Goal: Information Seeking & Learning: Learn about a topic

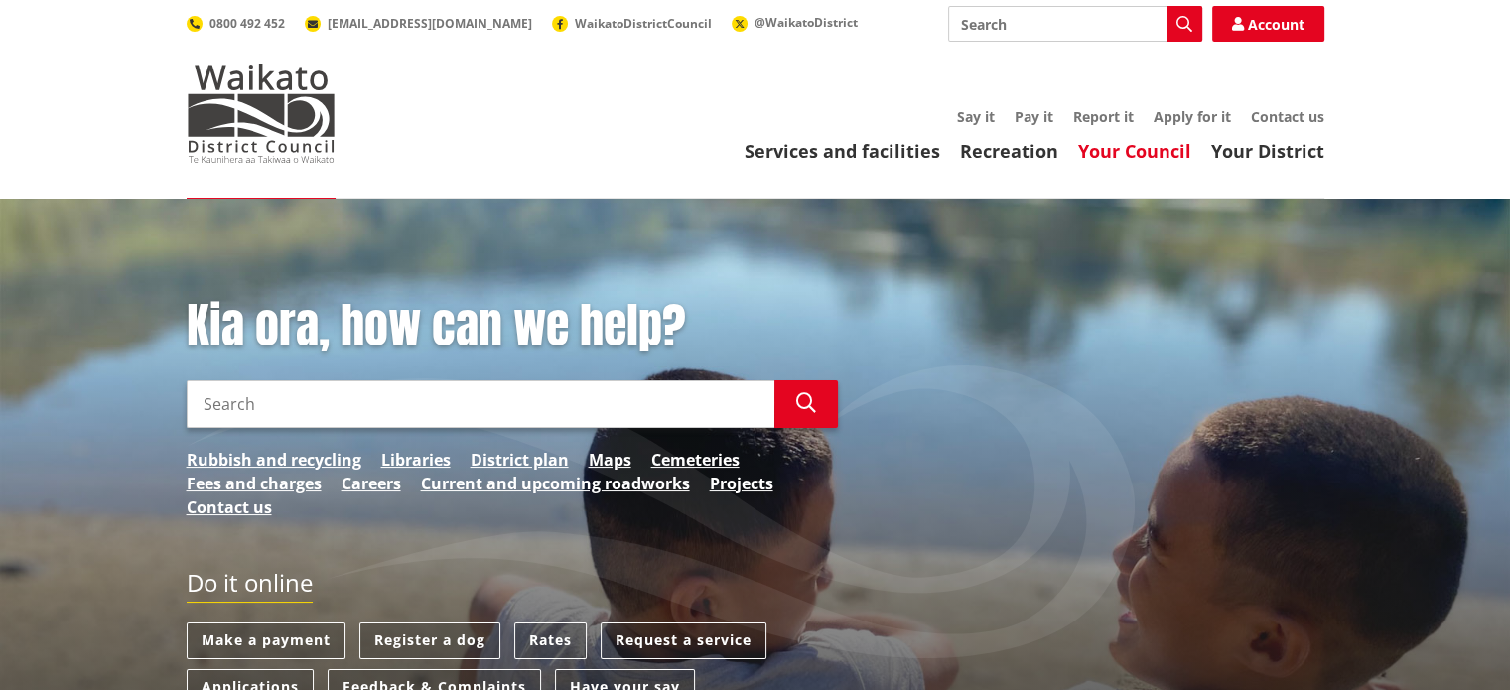
click at [1124, 155] on link "Your Council" at bounding box center [1134, 151] width 113 height 24
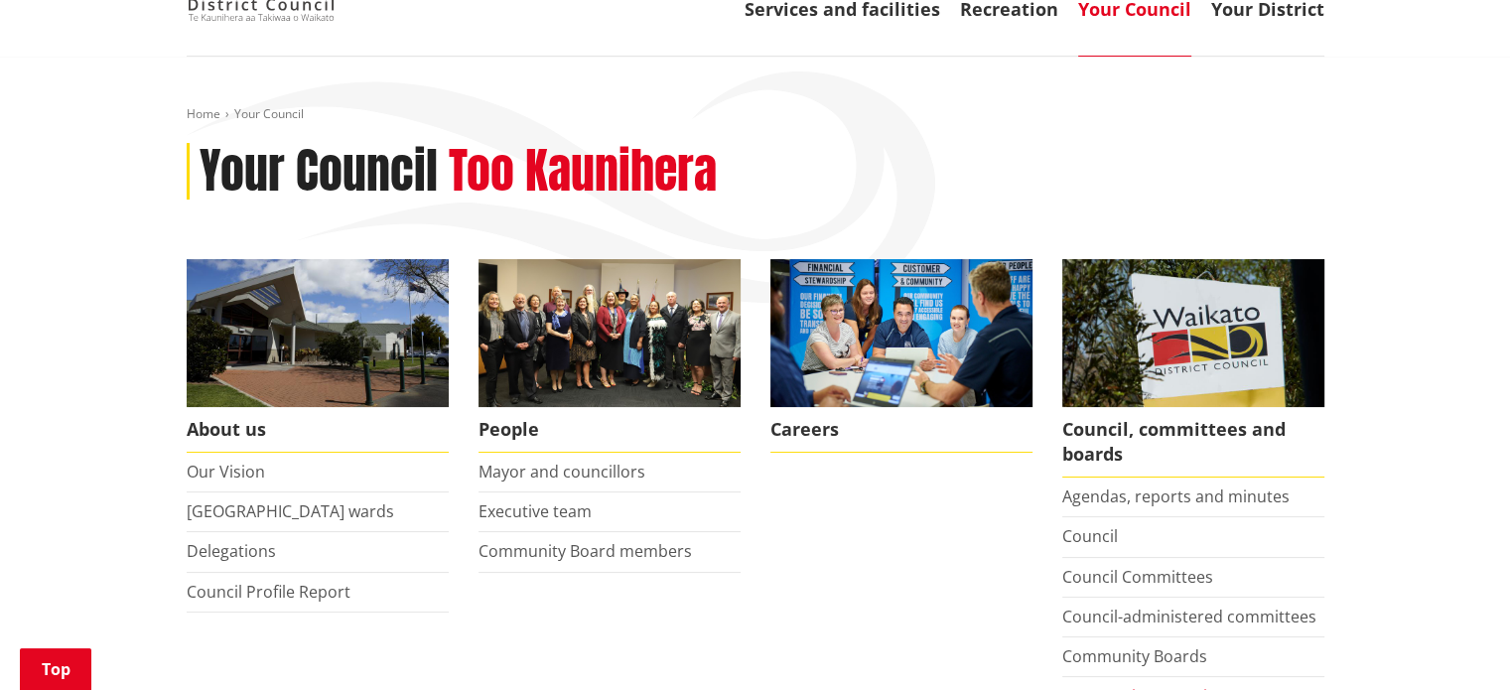
scroll to position [397, 0]
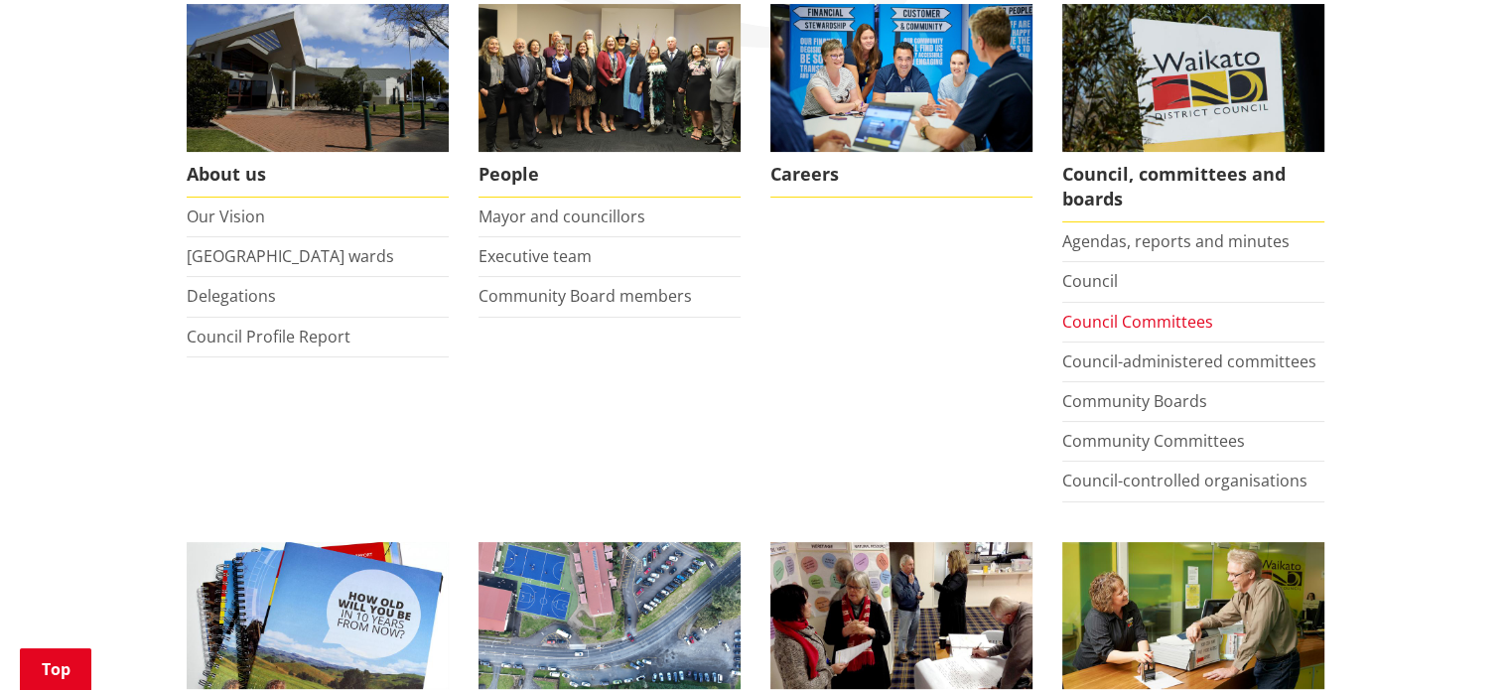
click at [1152, 321] on link "Council Committees" at bounding box center [1137, 322] width 151 height 22
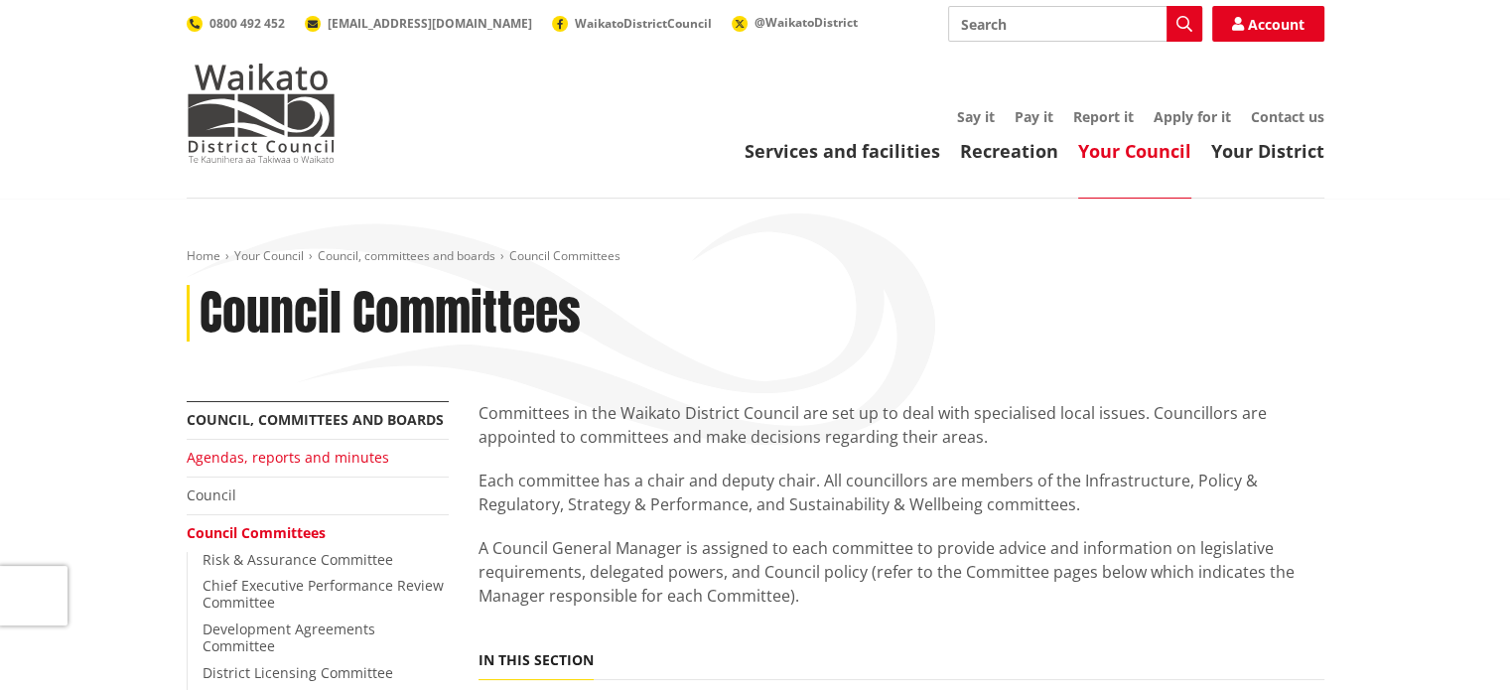
click at [336, 463] on link "Agendas, reports and minutes" at bounding box center [288, 457] width 202 height 19
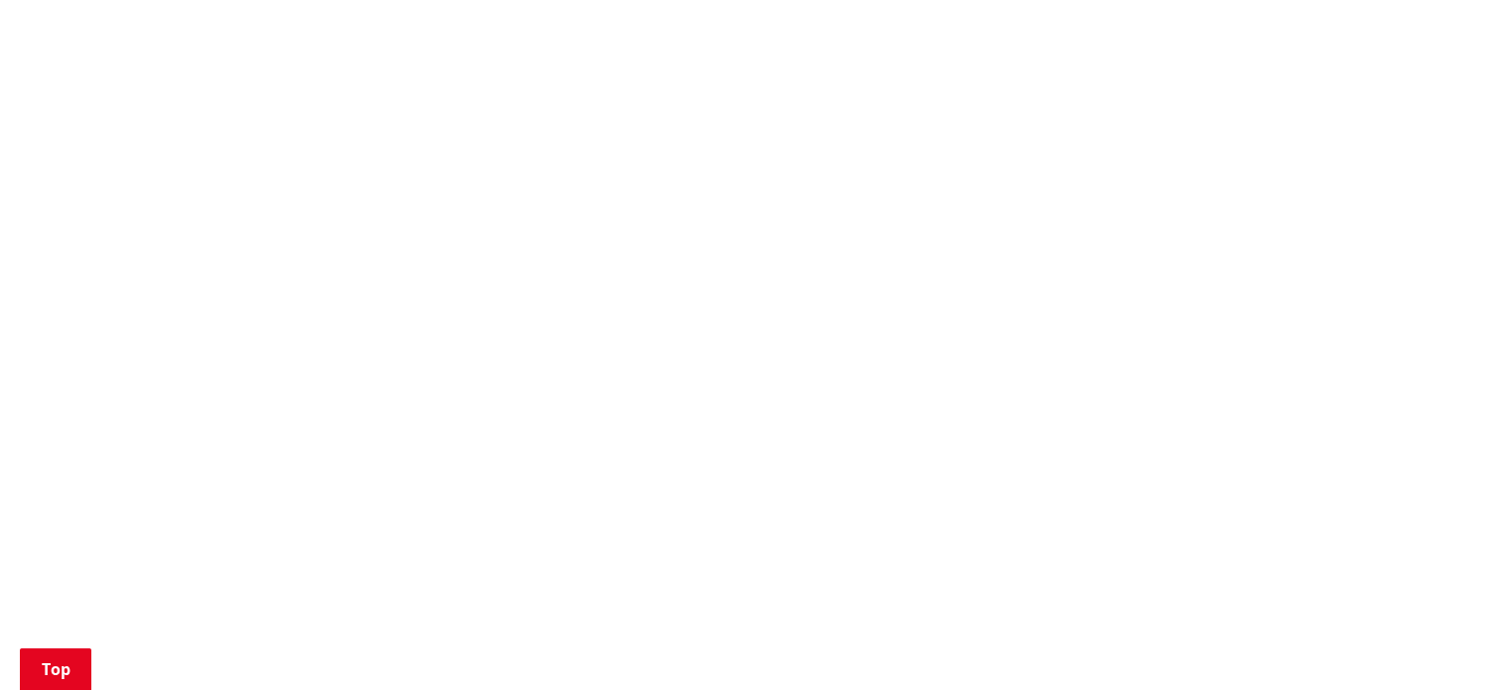
scroll to position [893, 0]
